Goal: Download file/media

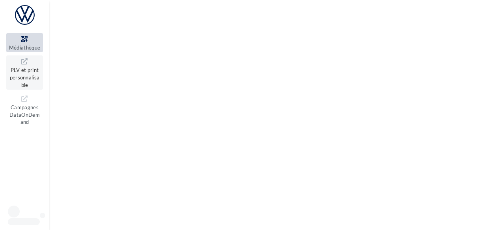
click at [30, 78] on span "PLV et print personnalisable" at bounding box center [25, 76] width 30 height 22
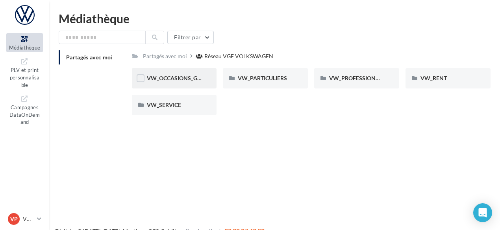
click at [163, 85] on div "VW_OCCASIONS_GARANTIES" at bounding box center [174, 78] width 85 height 20
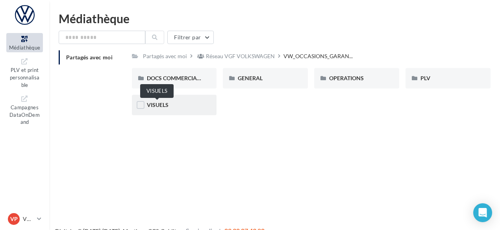
click at [166, 105] on span "VISUELS" at bounding box center [158, 105] width 22 height 7
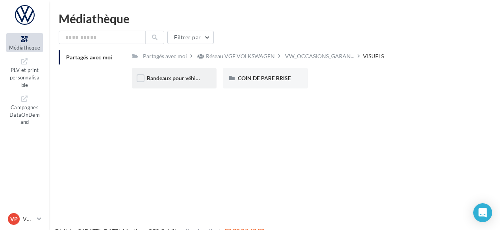
click at [175, 82] on div "Bandeaux pour véhicules en ligne" at bounding box center [174, 78] width 55 height 8
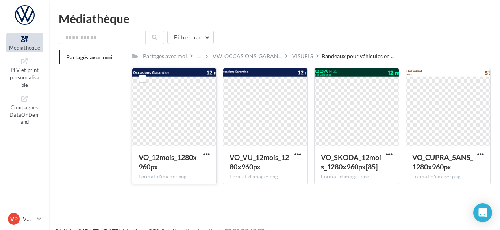
click at [170, 100] on div at bounding box center [174, 107] width 84 height 79
click at [205, 156] on span "button" at bounding box center [206, 154] width 7 height 7
click at [179, 177] on button "Télécharger" at bounding box center [172, 170] width 79 height 20
